Goal: Check status: Check status

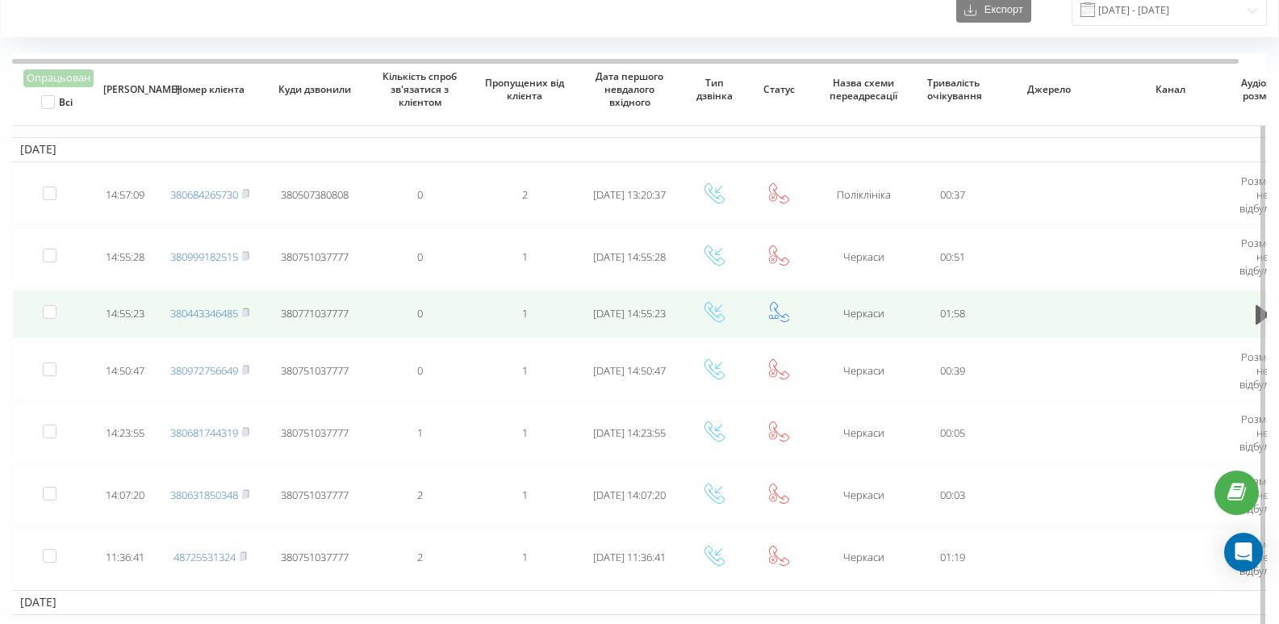
scroll to position [81, 0]
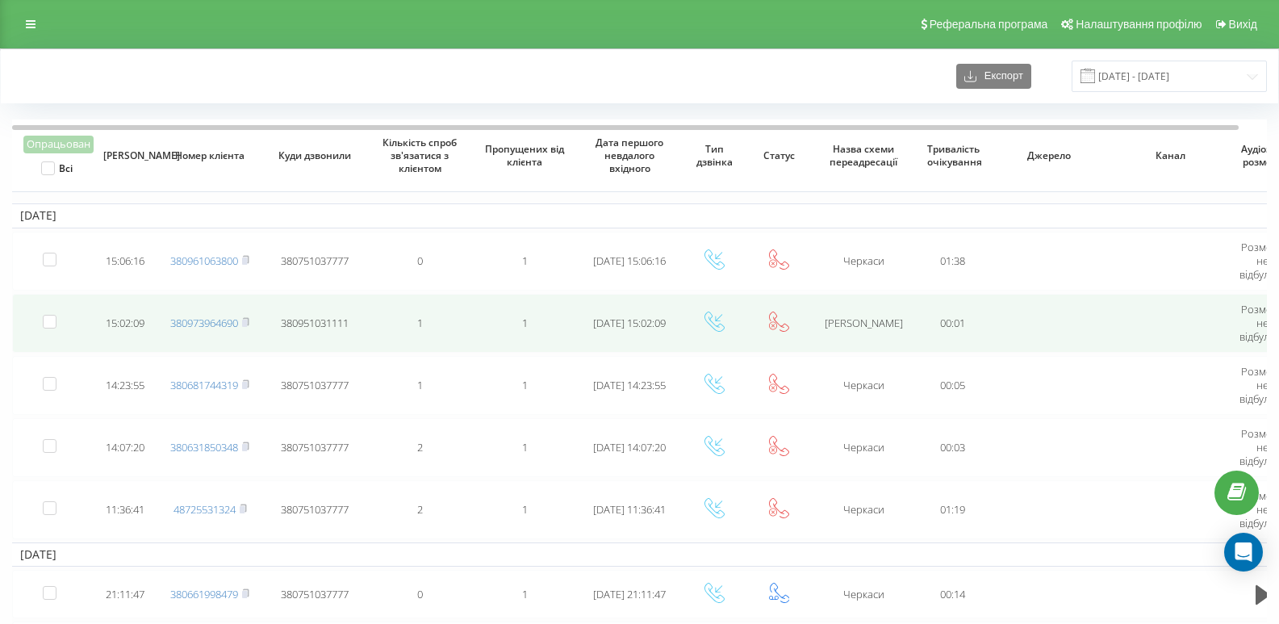
scroll to position [81, 0]
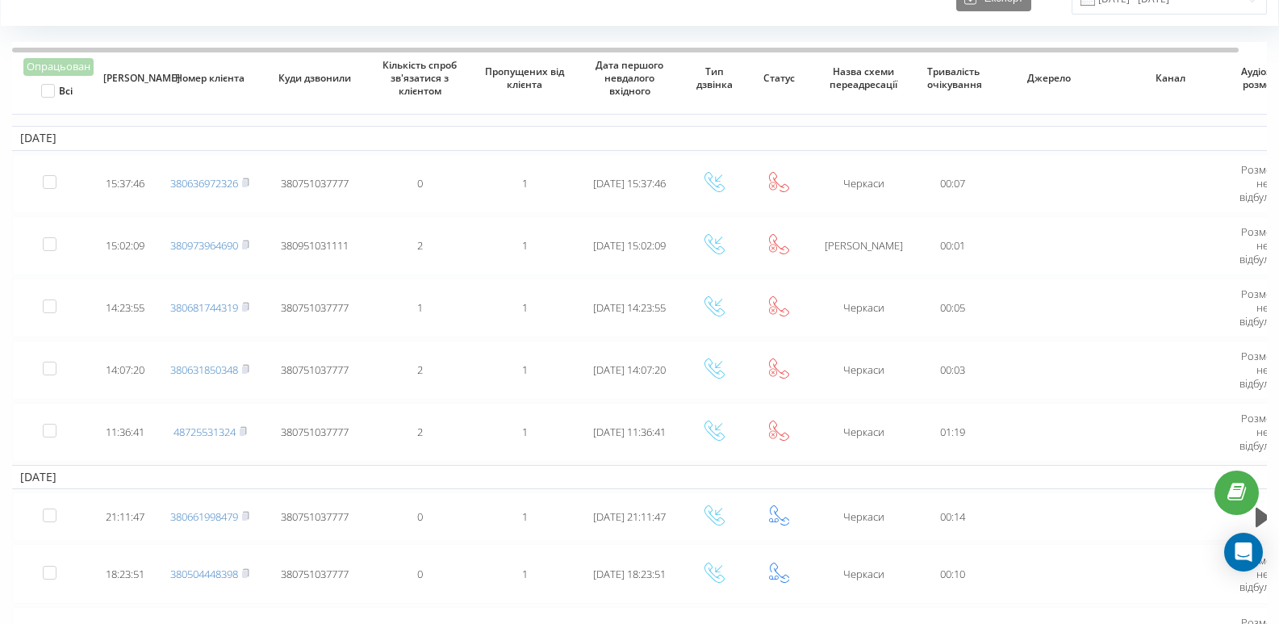
scroll to position [81, 0]
